Goal: Task Accomplishment & Management: Use online tool/utility

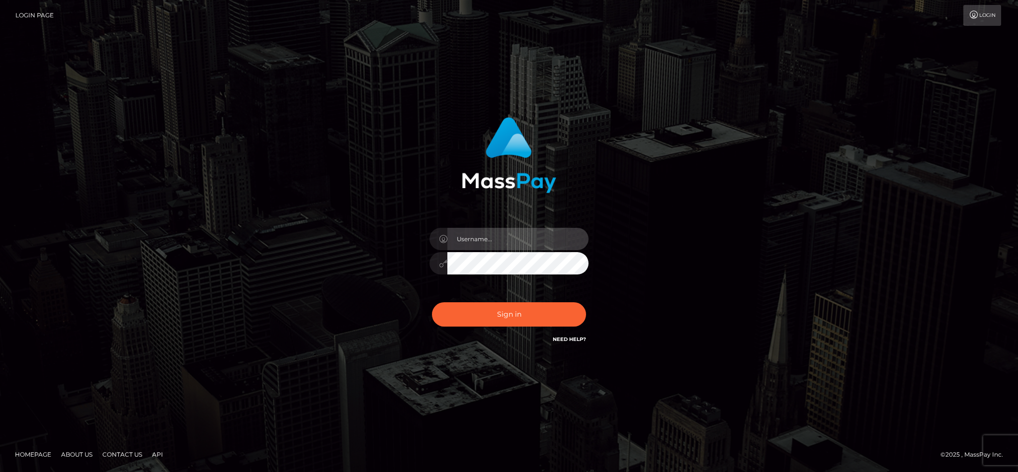
type input "cgomez.nvision"
click at [543, 319] on button "Sign in" at bounding box center [509, 315] width 154 height 24
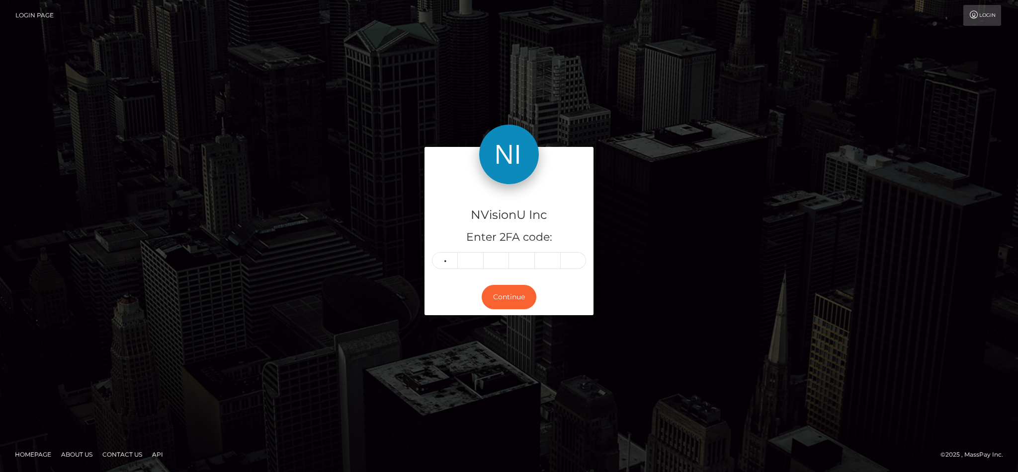
type input "3"
type input "4"
type input "6"
type input "8"
type input "5"
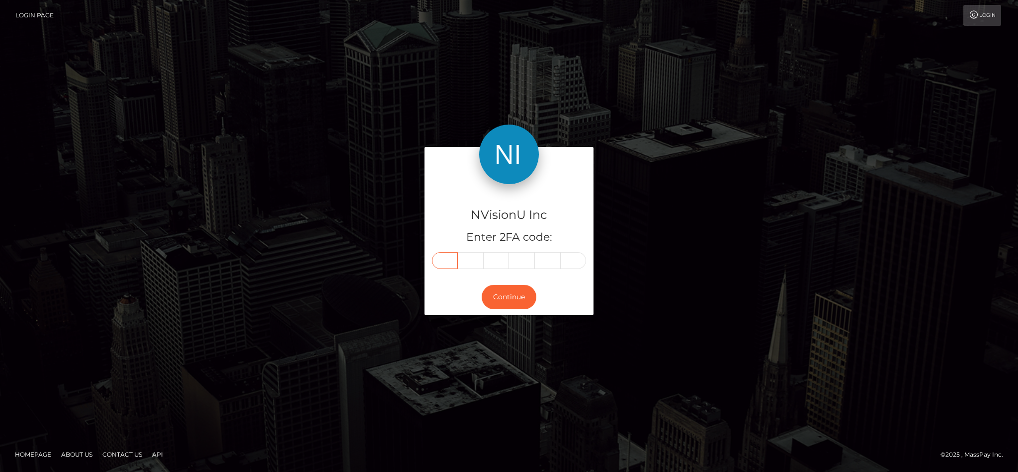
type input "3"
type input "4"
type input "6"
type input "8"
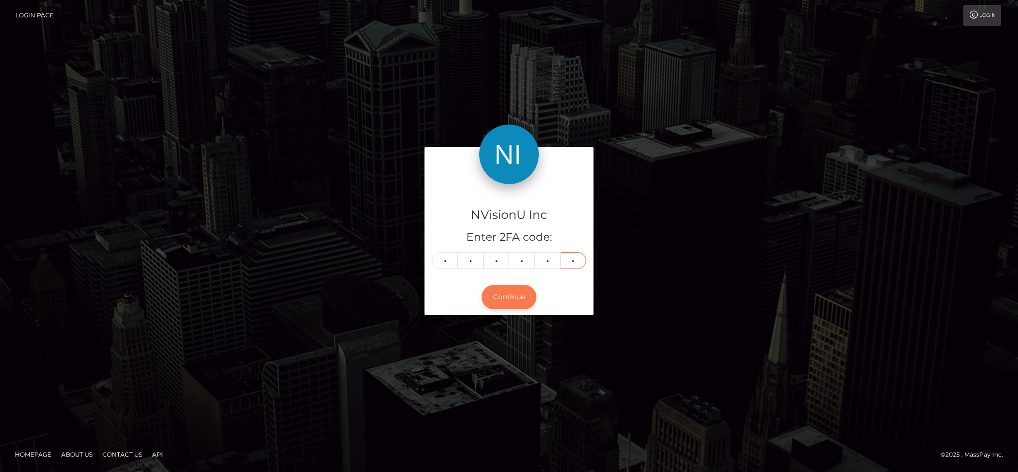
type input "5"
click at [527, 296] on button "Continue" at bounding box center [508, 297] width 55 height 24
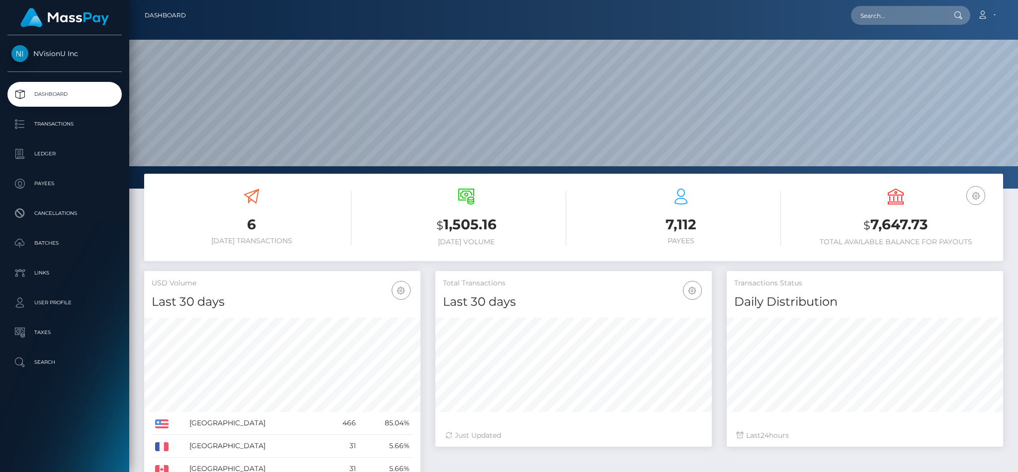
scroll to position [176, 276]
click at [59, 233] on link "Batches" at bounding box center [64, 243] width 114 height 25
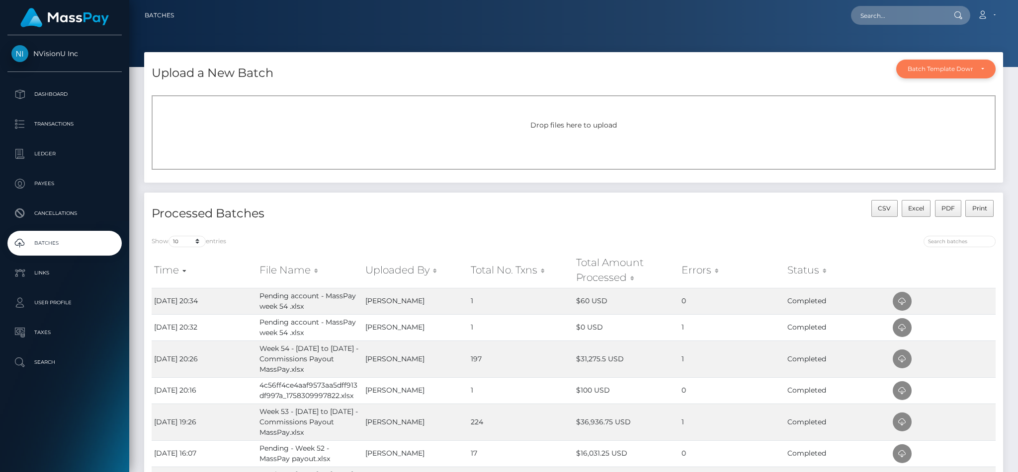
click at [924, 76] on div "Batch Template Download" at bounding box center [945, 69] width 99 height 19
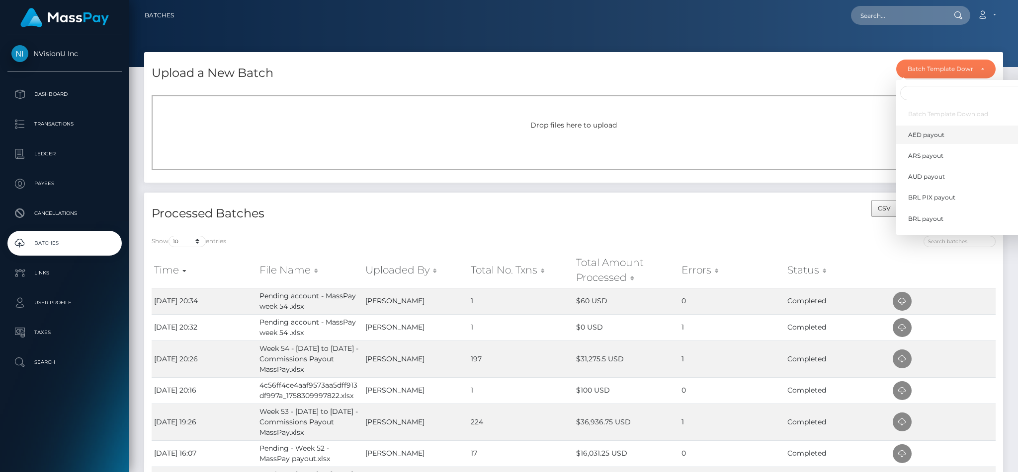
click at [924, 131] on span "AED payout" at bounding box center [926, 135] width 36 height 9
select select "/batch_templates/AED payout.xlsx"
select select
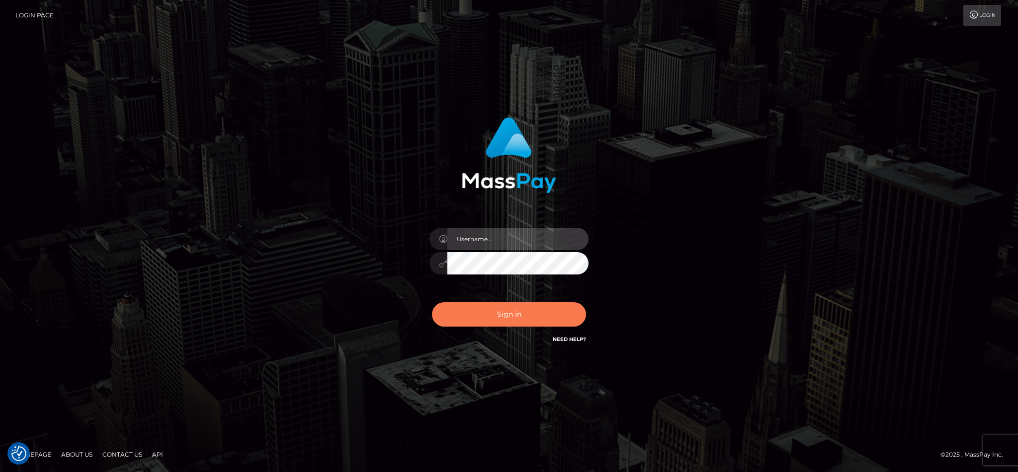
type input "cgomez.nvision"
click at [498, 319] on button "Sign in" at bounding box center [509, 315] width 154 height 24
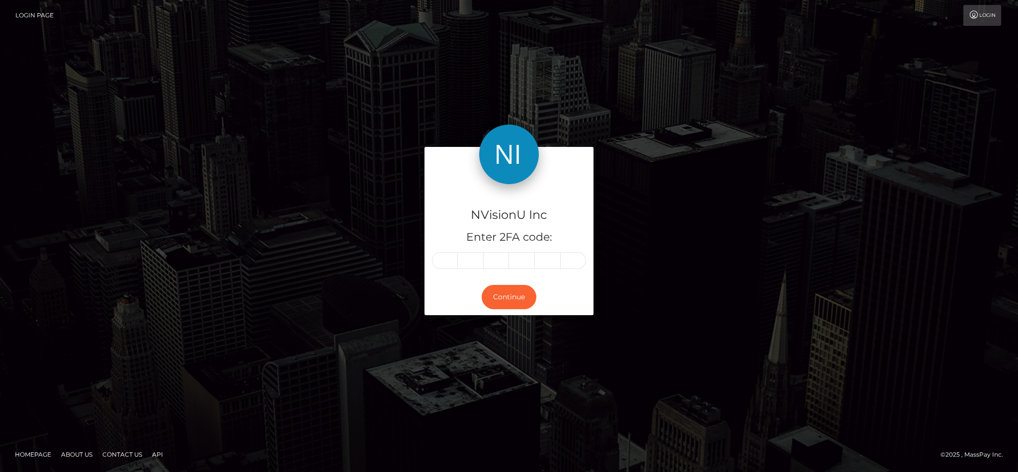
type input "7"
type input "3"
type input "0"
type input "5"
type input "8"
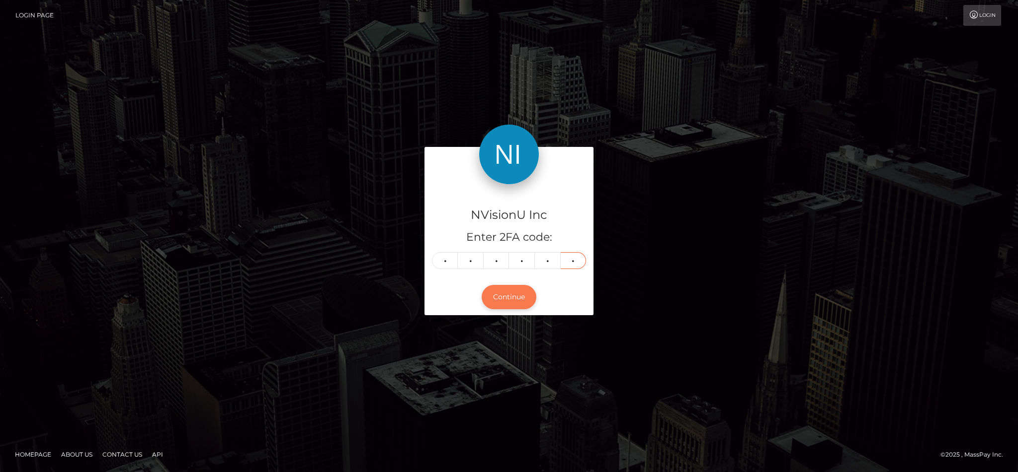
type input "2"
click at [520, 305] on button "Continue" at bounding box center [508, 297] width 55 height 24
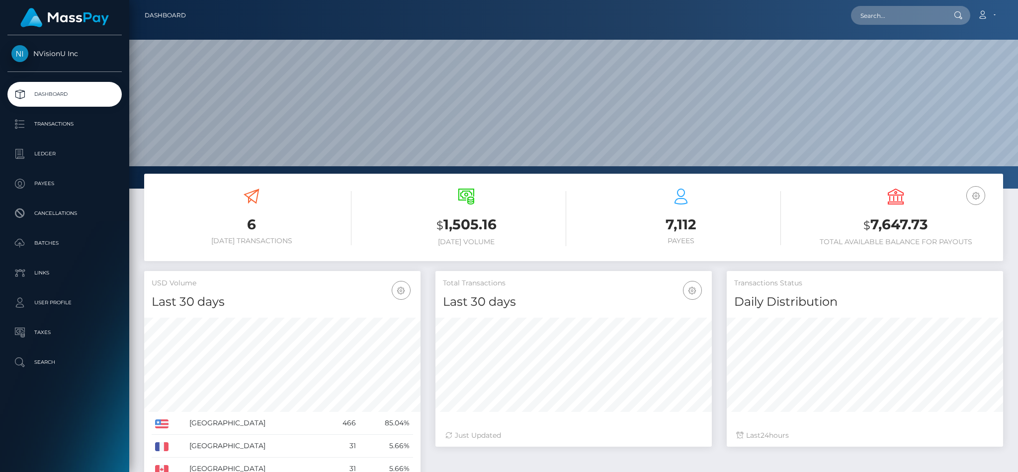
click at [567, 219] on div "$ 1,505.16 [DATE] Volume" at bounding box center [466, 218] width 215 height 75
click at [32, 251] on link "Batches" at bounding box center [64, 243] width 114 height 25
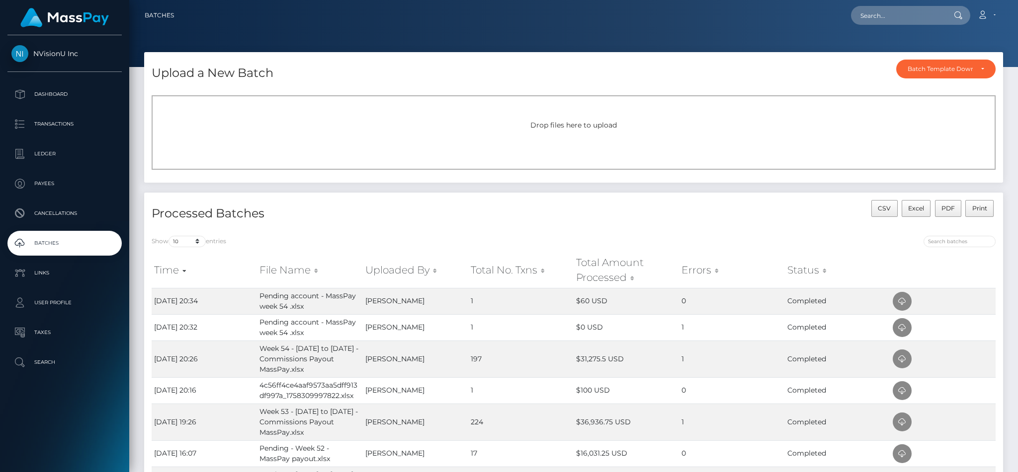
click at [581, 124] on span "Drop files here to upload" at bounding box center [573, 125] width 86 height 9
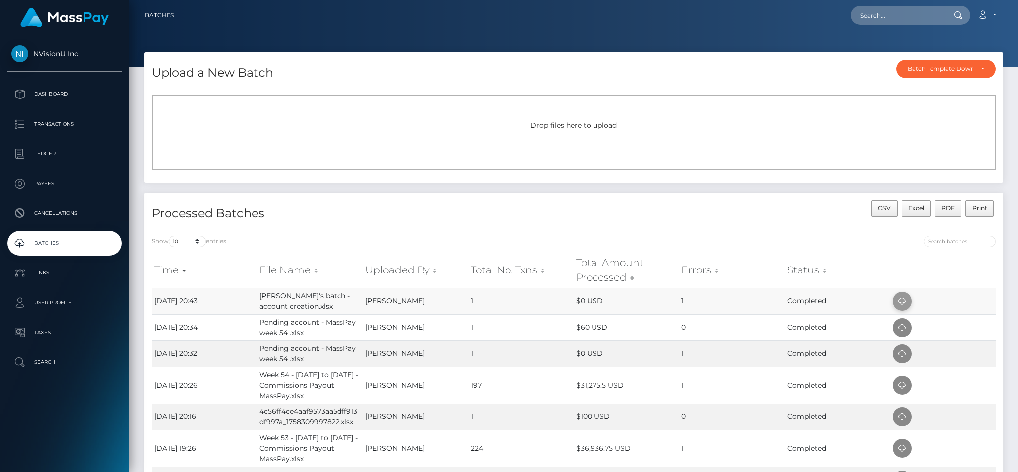
click at [898, 304] on icon at bounding box center [902, 302] width 12 height 12
click at [253, 152] on div "Drop files here to upload" at bounding box center [574, 132] width 844 height 75
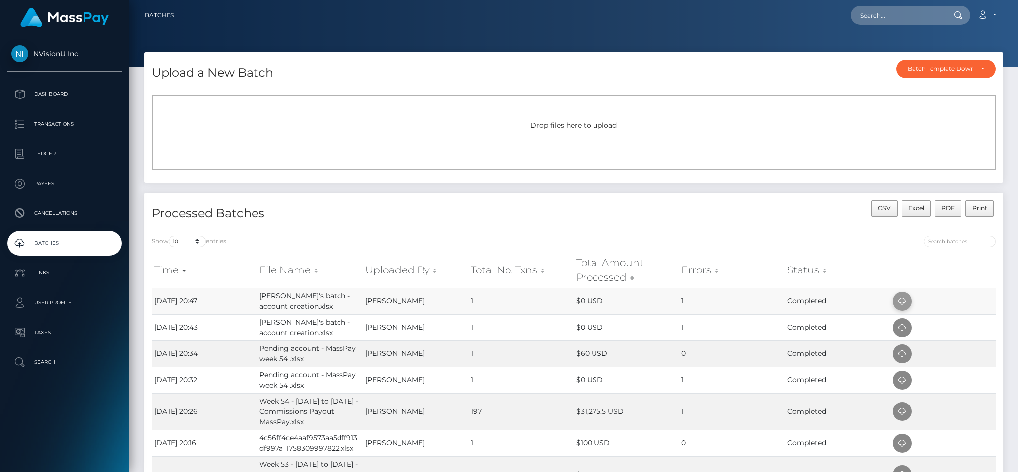
click at [903, 303] on icon at bounding box center [902, 302] width 12 height 12
click at [404, 113] on div "Drop files here to upload" at bounding box center [574, 132] width 844 height 75
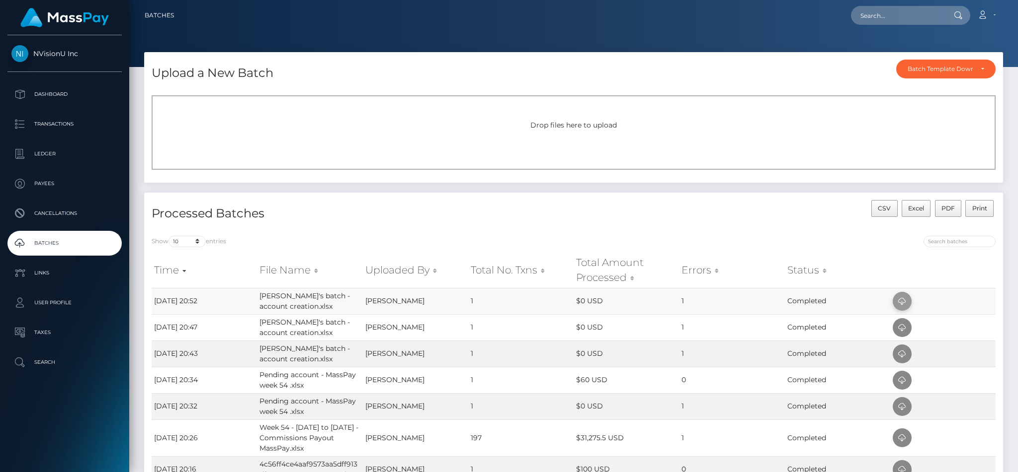
click at [896, 299] on icon at bounding box center [902, 302] width 12 height 12
click at [486, 150] on div "Drop files here to upload" at bounding box center [574, 132] width 844 height 75
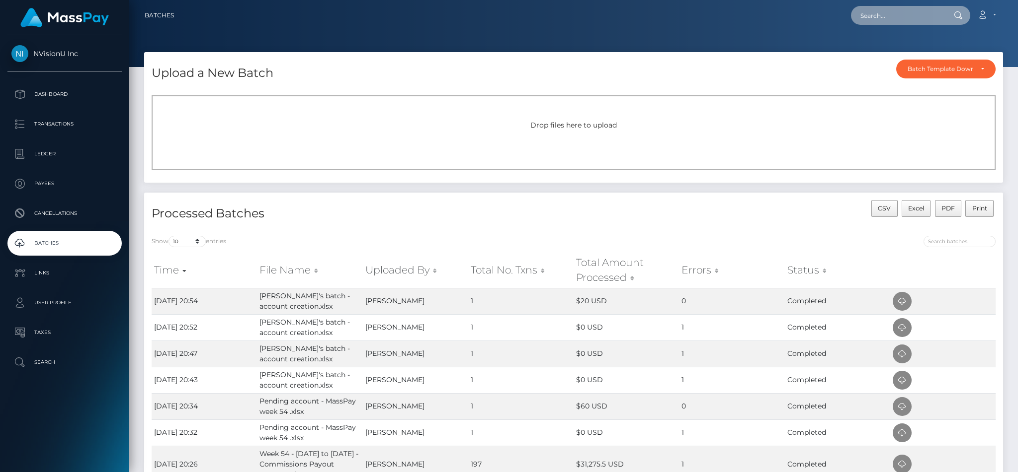
click at [902, 9] on input "text" at bounding box center [897, 15] width 93 height 19
type input "MJONE"
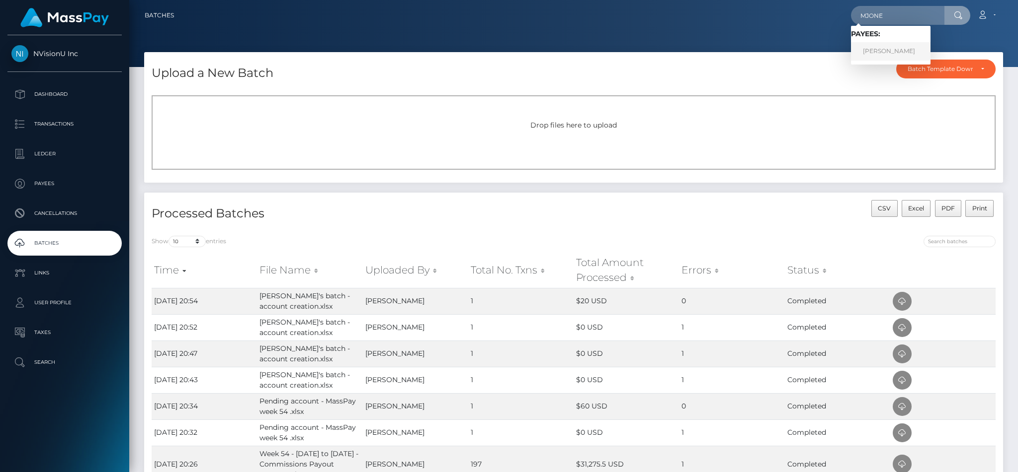
click at [892, 47] on link "Melissa Jones" at bounding box center [890, 51] width 79 height 18
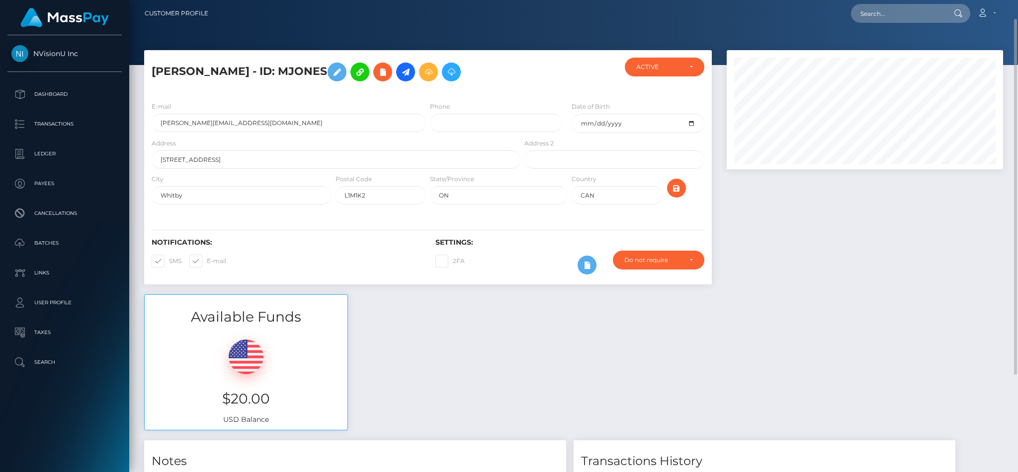
scroll to position [1, 0]
